Goal: Transaction & Acquisition: Download file/media

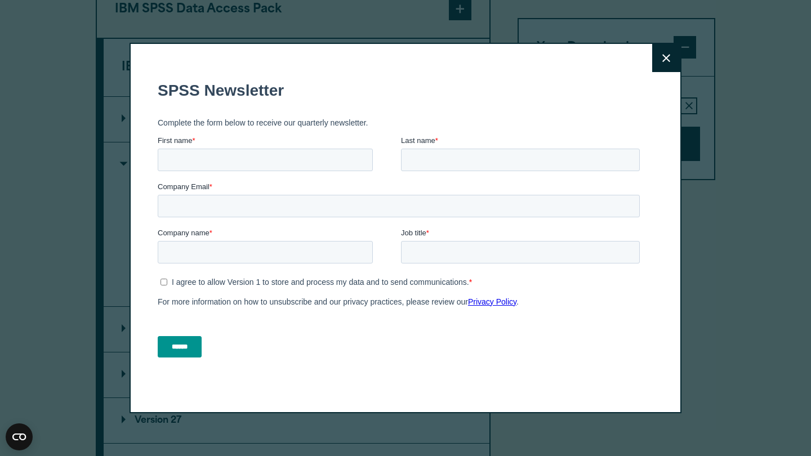
click at [671, 70] on button "Close" at bounding box center [666, 58] width 28 height 28
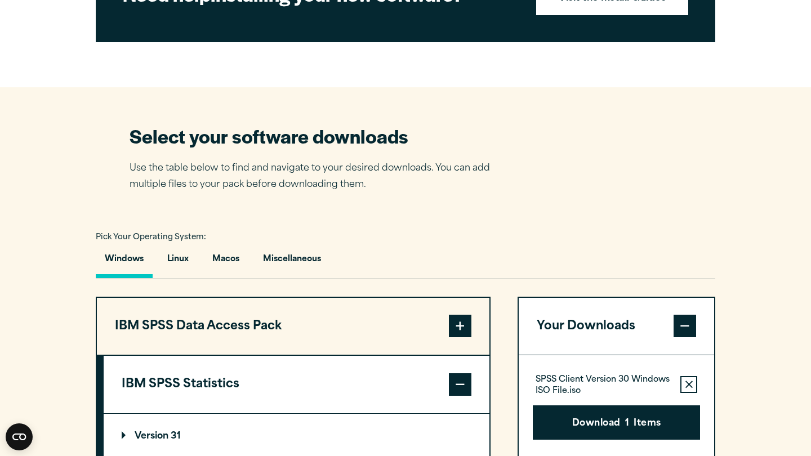
scroll to position [594, 0]
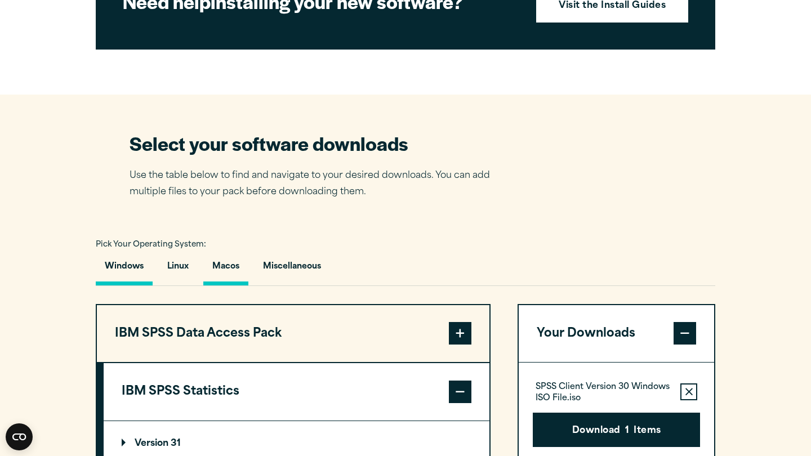
click at [221, 286] on button "Macos" at bounding box center [225, 269] width 45 height 32
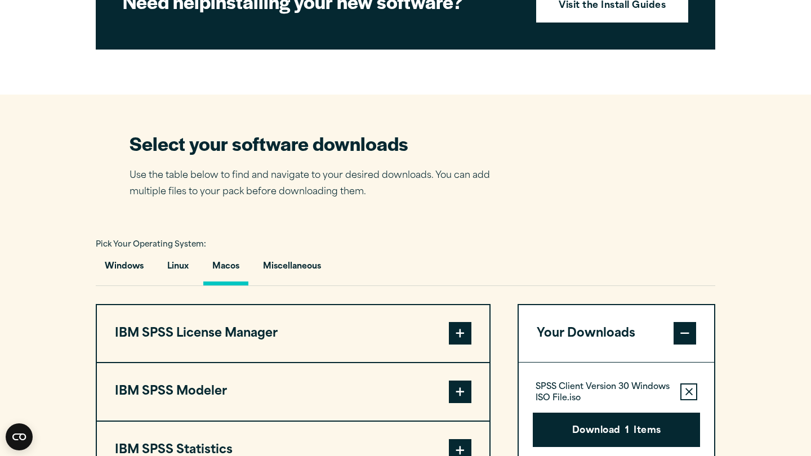
scroll to position [701, 0]
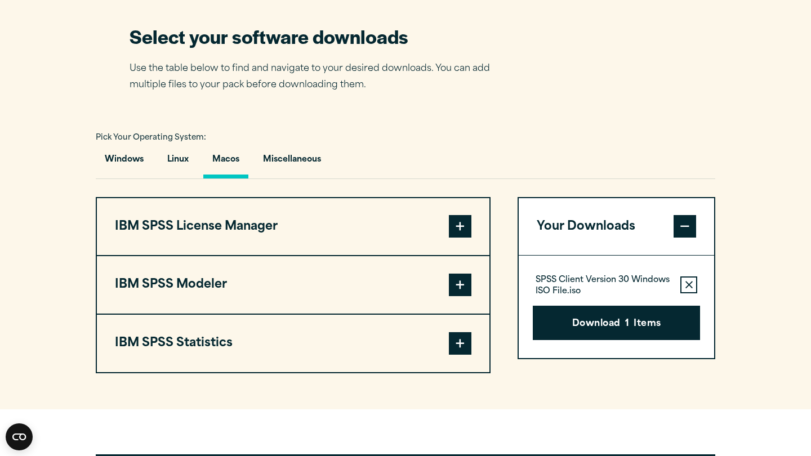
click at [369, 361] on button "IBM SPSS Statistics" at bounding box center [293, 343] width 393 height 57
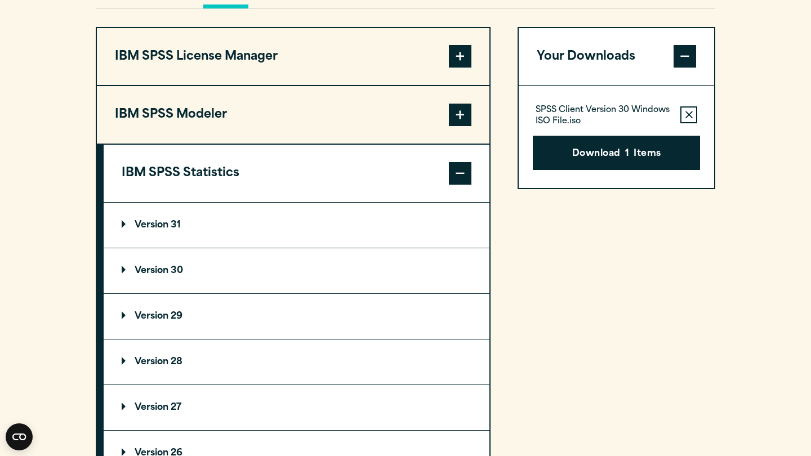
click at [346, 292] on summary "Version 30" at bounding box center [297, 270] width 386 height 45
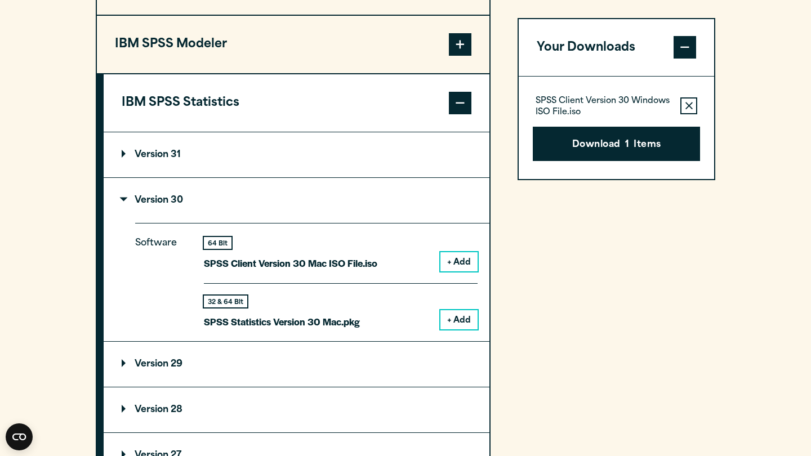
scroll to position [943, 0]
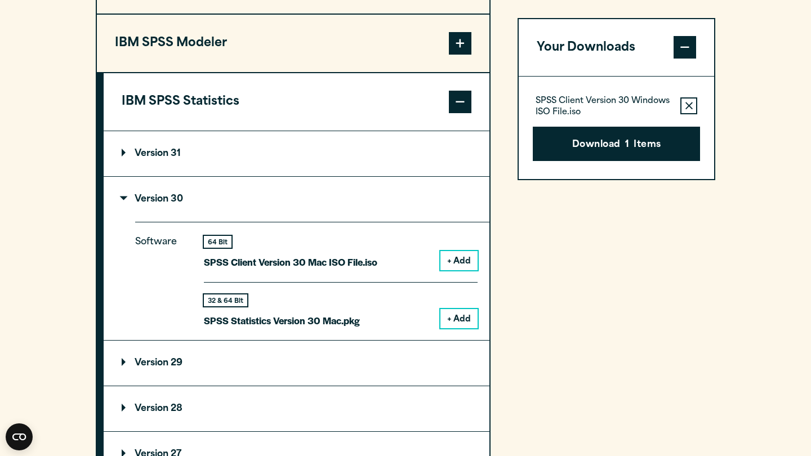
click at [464, 270] on button "+ Add" at bounding box center [459, 260] width 37 height 19
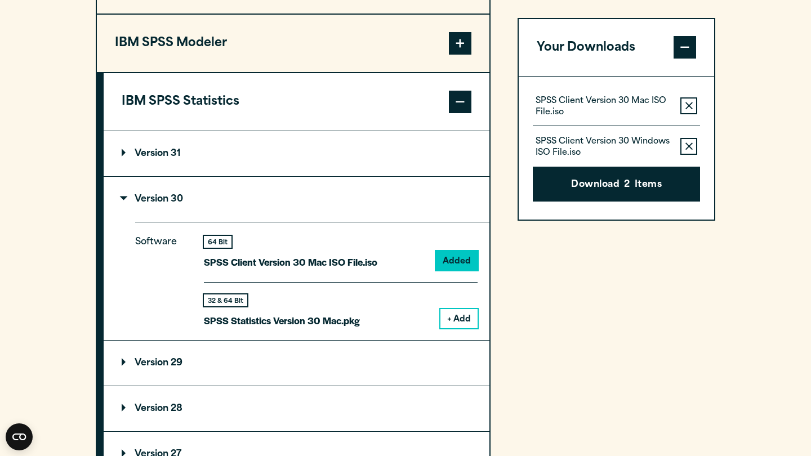
click at [689, 140] on button "Remove this item from your software download list" at bounding box center [688, 147] width 17 height 17
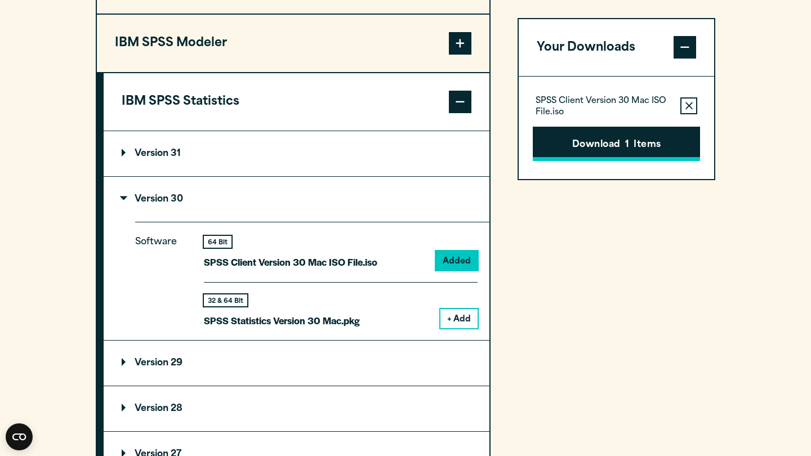
click at [663, 146] on button "Download 1 Items" at bounding box center [616, 144] width 167 height 35
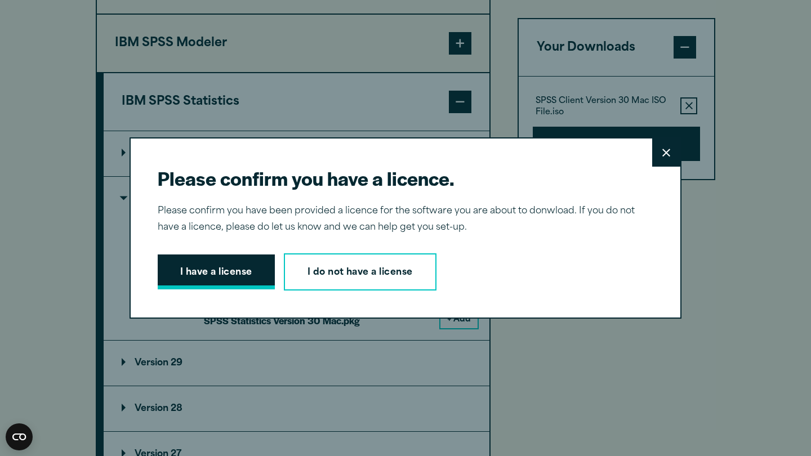
click at [215, 277] on button "I have a license" at bounding box center [216, 272] width 117 height 35
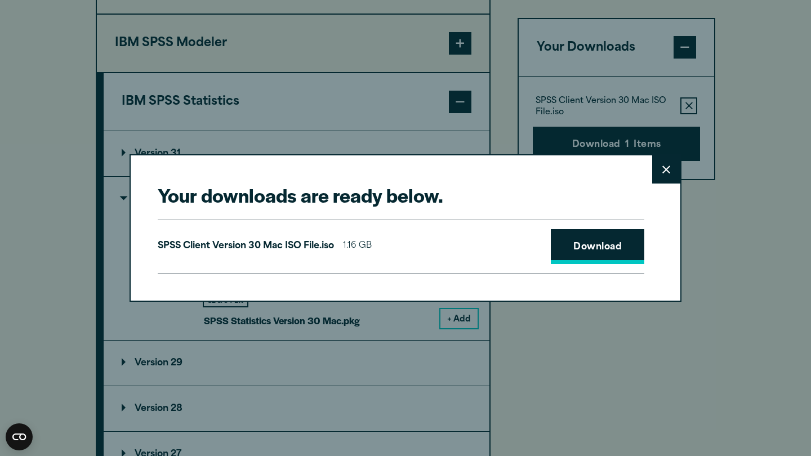
click at [619, 251] on link "Download" at bounding box center [598, 246] width 94 height 35
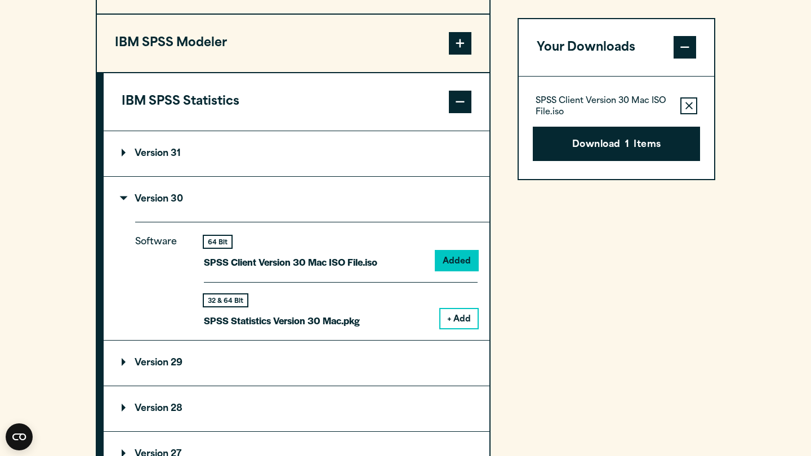
click at [684, 166] on div "Your downloads are ready below. Close SPSS Client Version 30 Mac ISO File.iso 1…" at bounding box center [405, 228] width 811 height 456
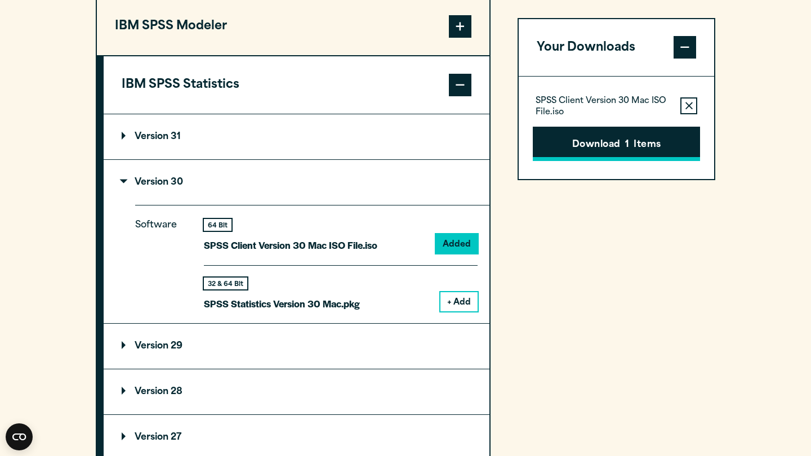
scroll to position [964, 0]
